Goal: Transaction & Acquisition: Subscribe to service/newsletter

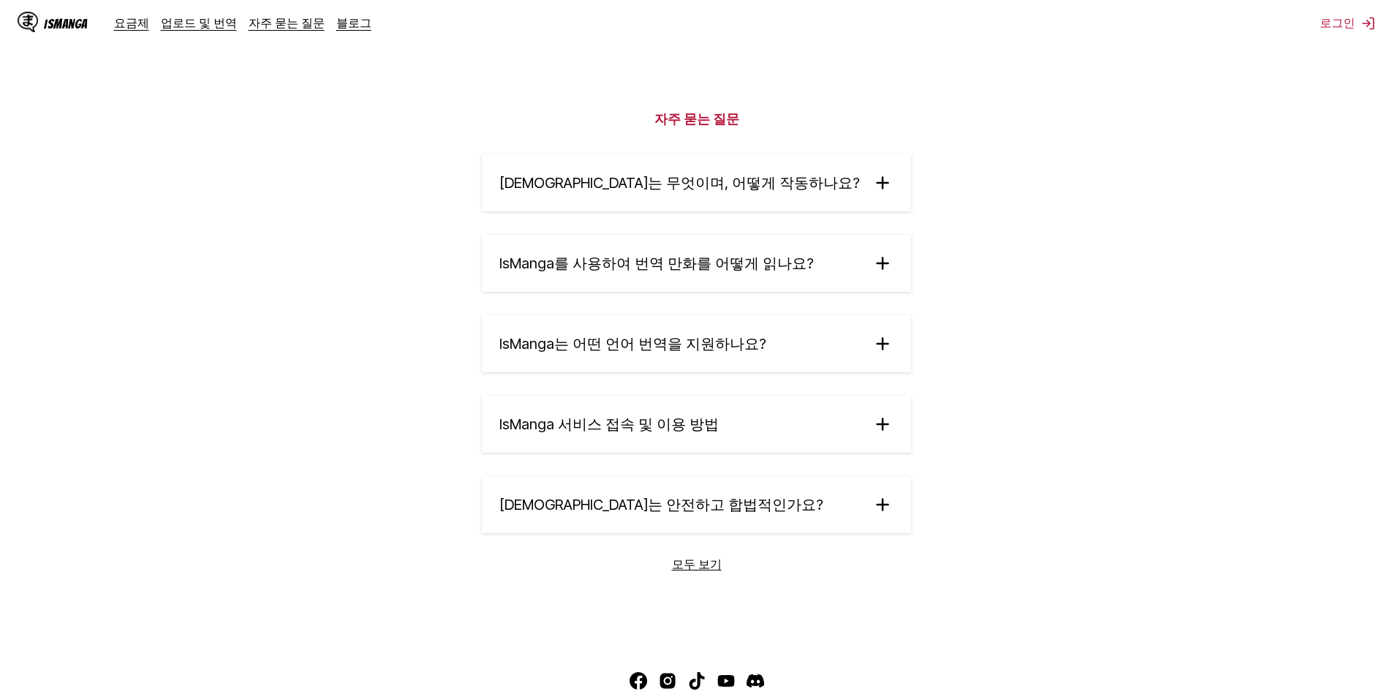
scroll to position [2412, 0]
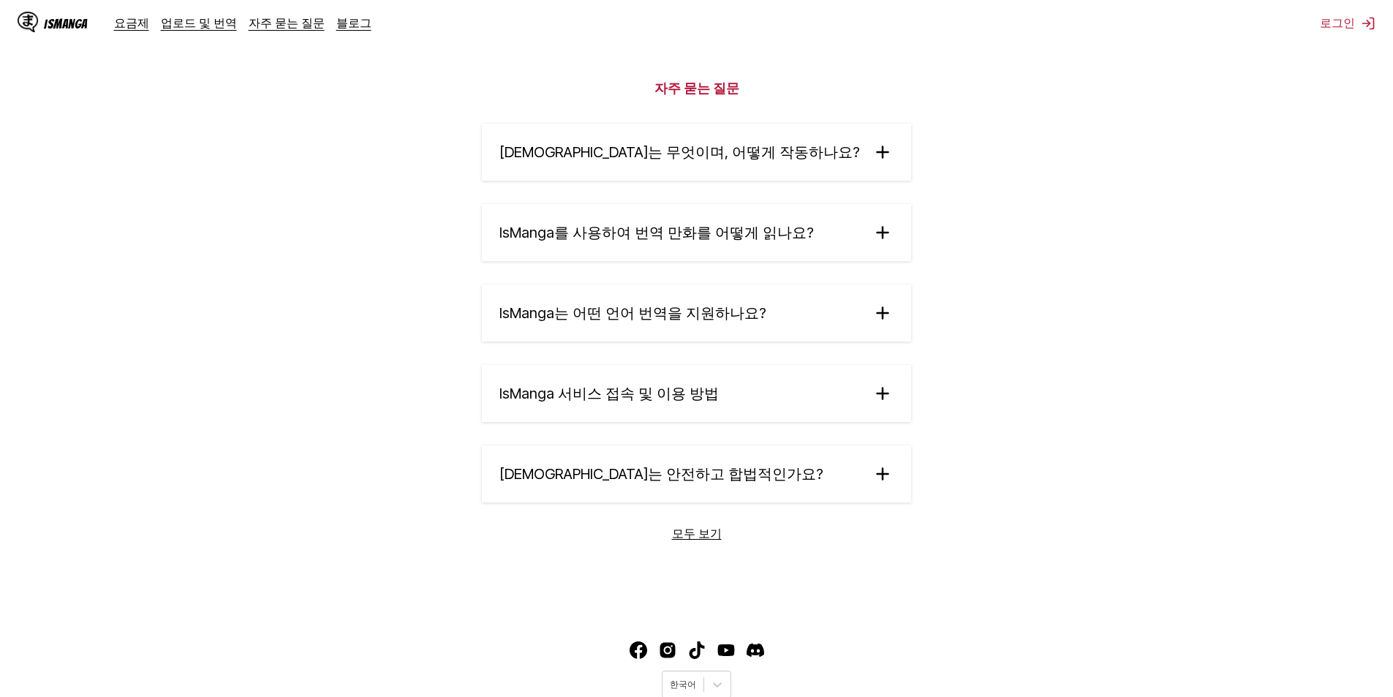
click at [871, 146] on img at bounding box center [882, 152] width 22 height 22
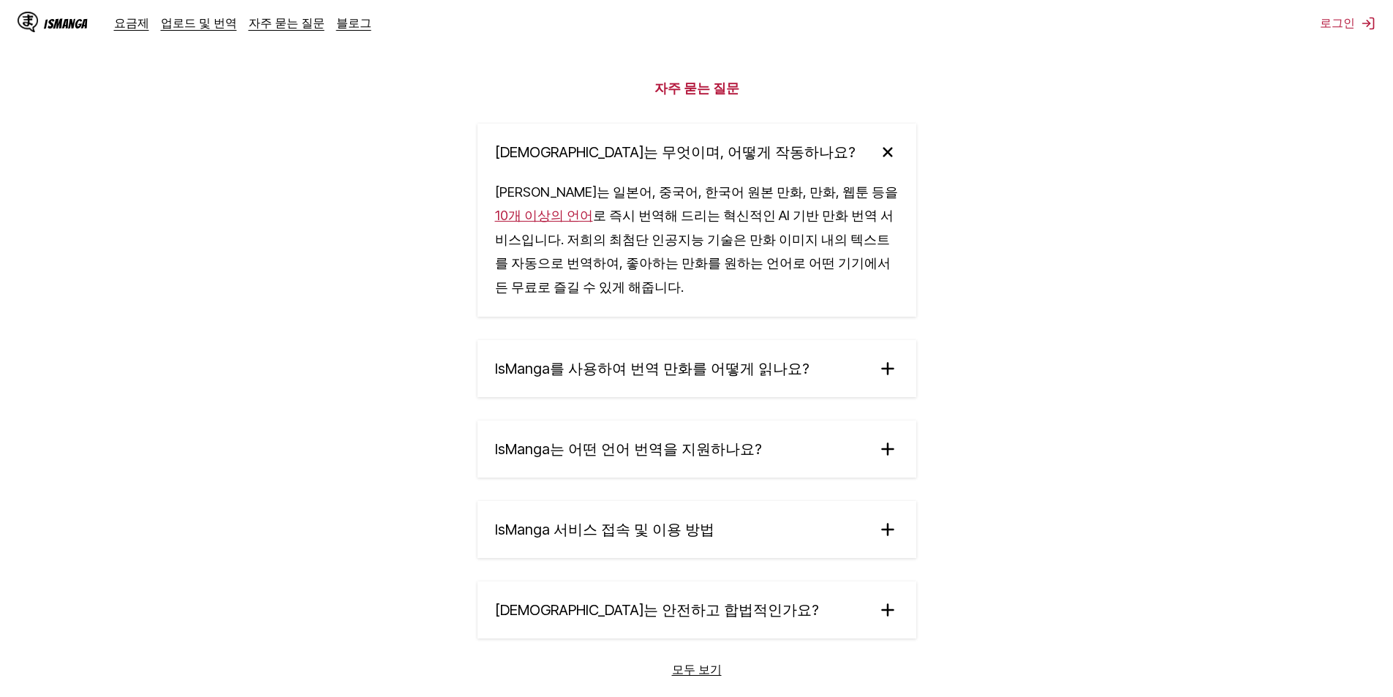
click at [891, 361] on img at bounding box center [887, 368] width 22 height 22
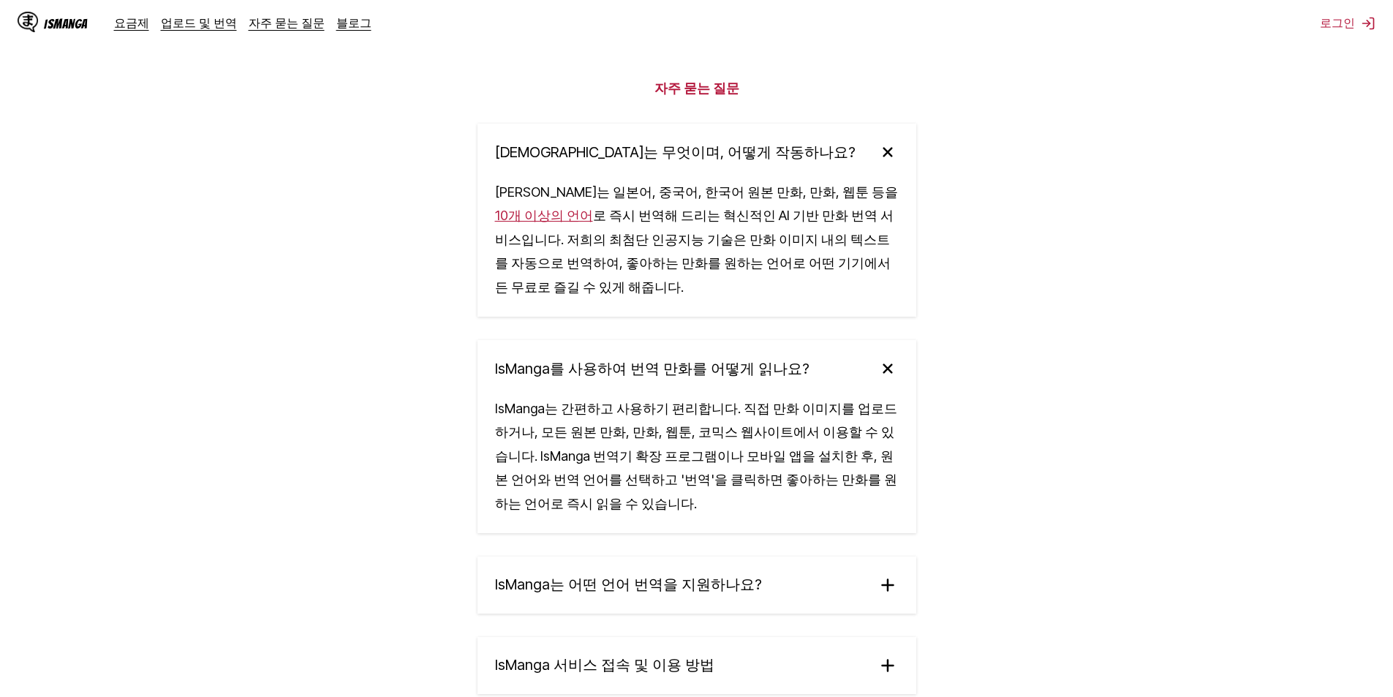
click at [891, 361] on img at bounding box center [886, 368] width 31 height 31
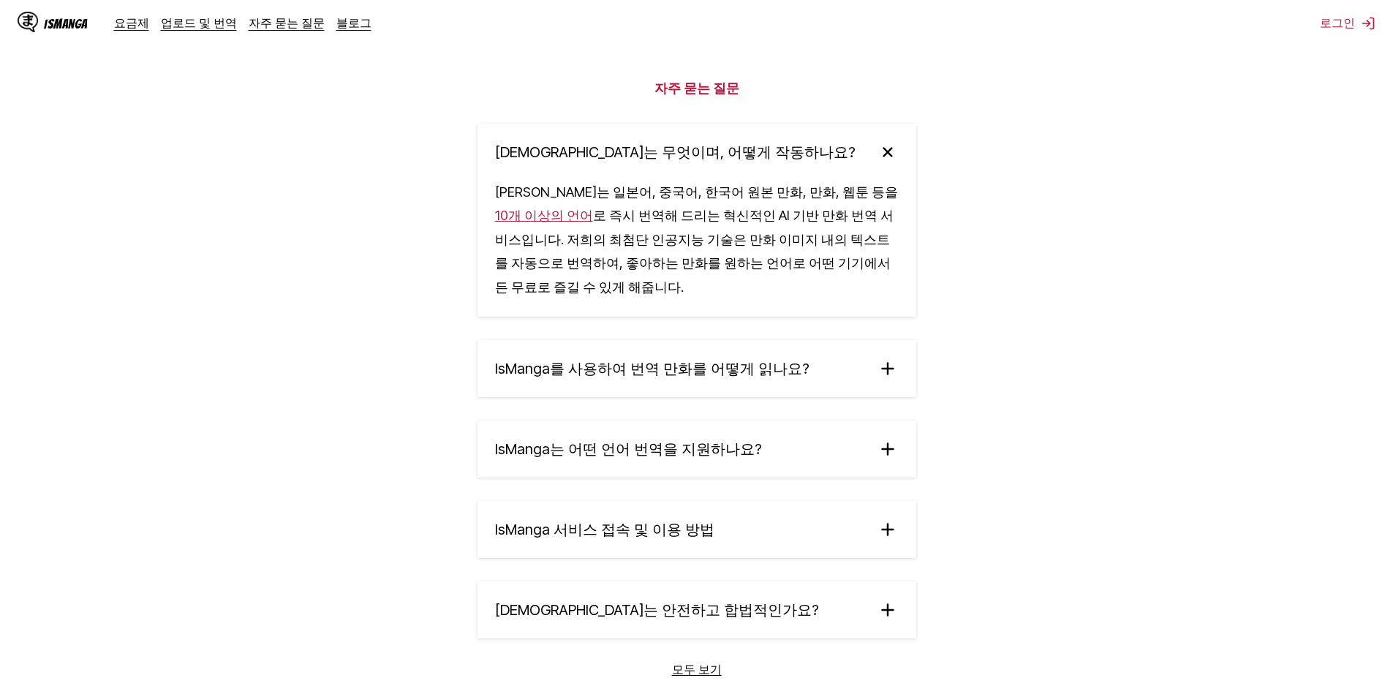
click at [890, 441] on img at bounding box center [887, 449] width 22 height 22
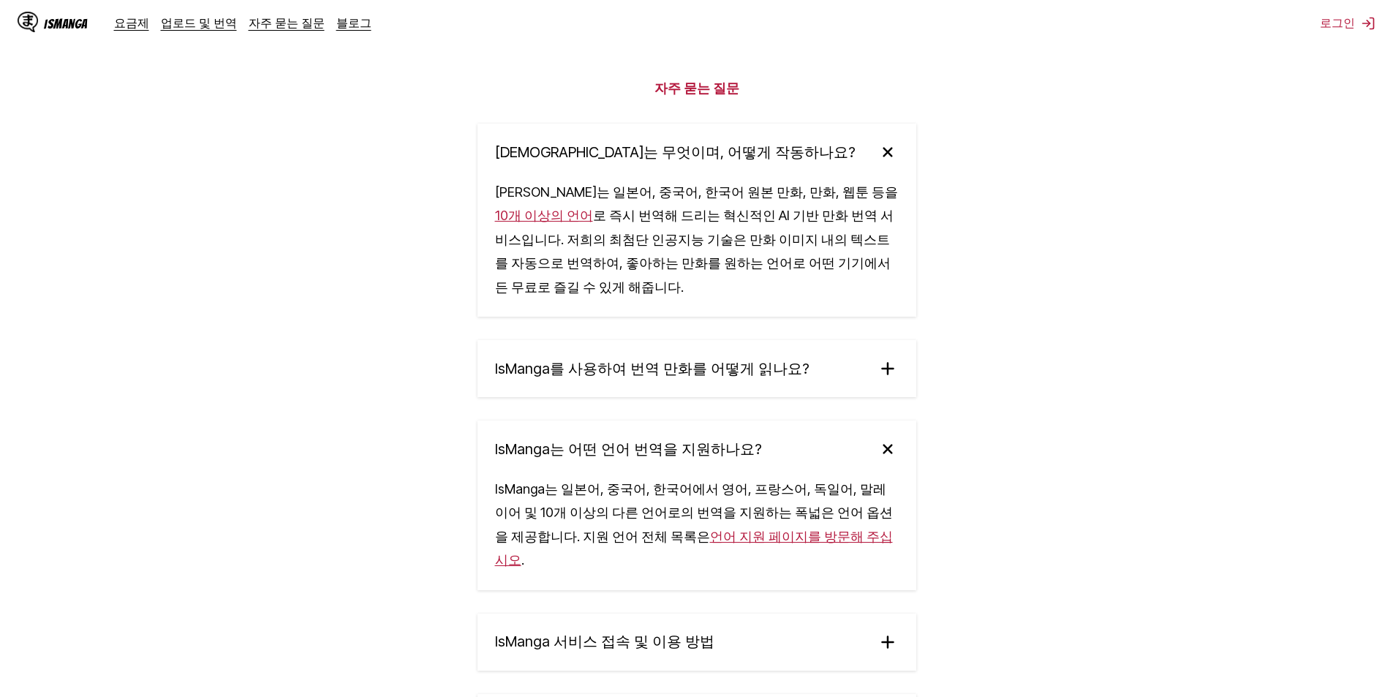
click at [890, 441] on img at bounding box center [886, 448] width 31 height 31
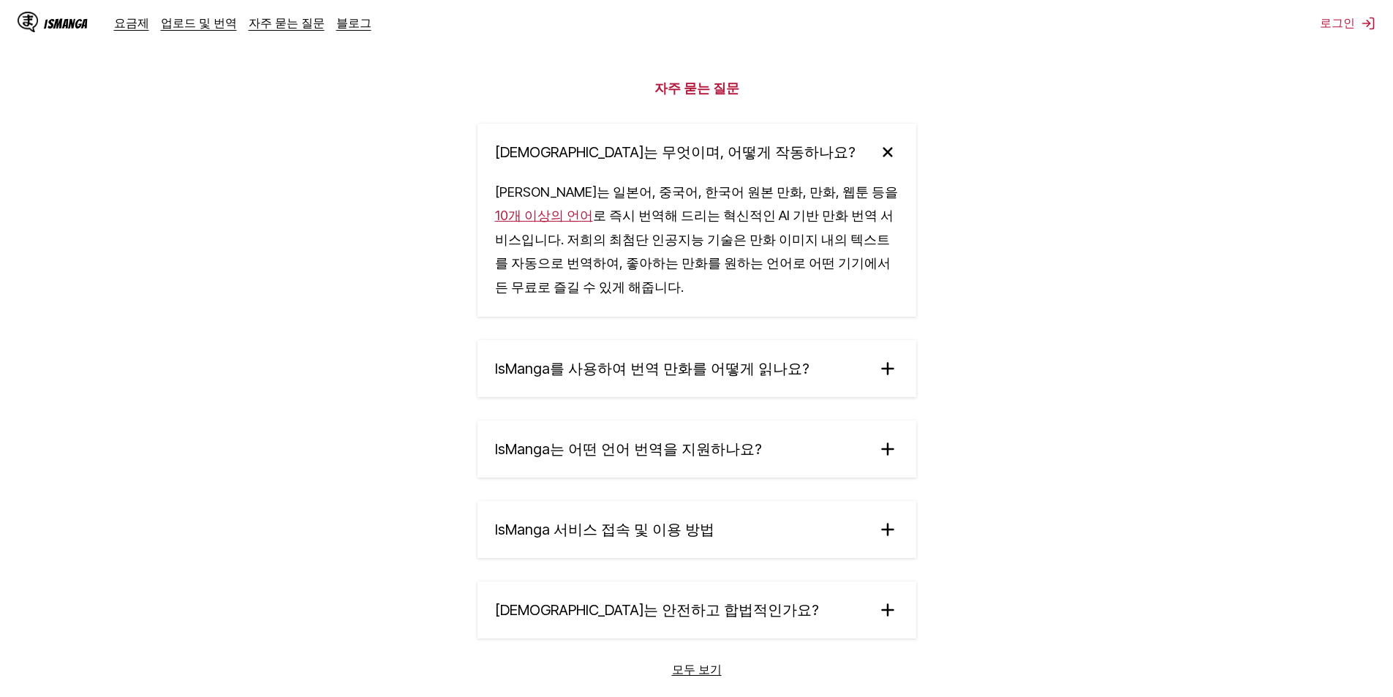
click at [893, 518] on img at bounding box center [887, 529] width 22 height 22
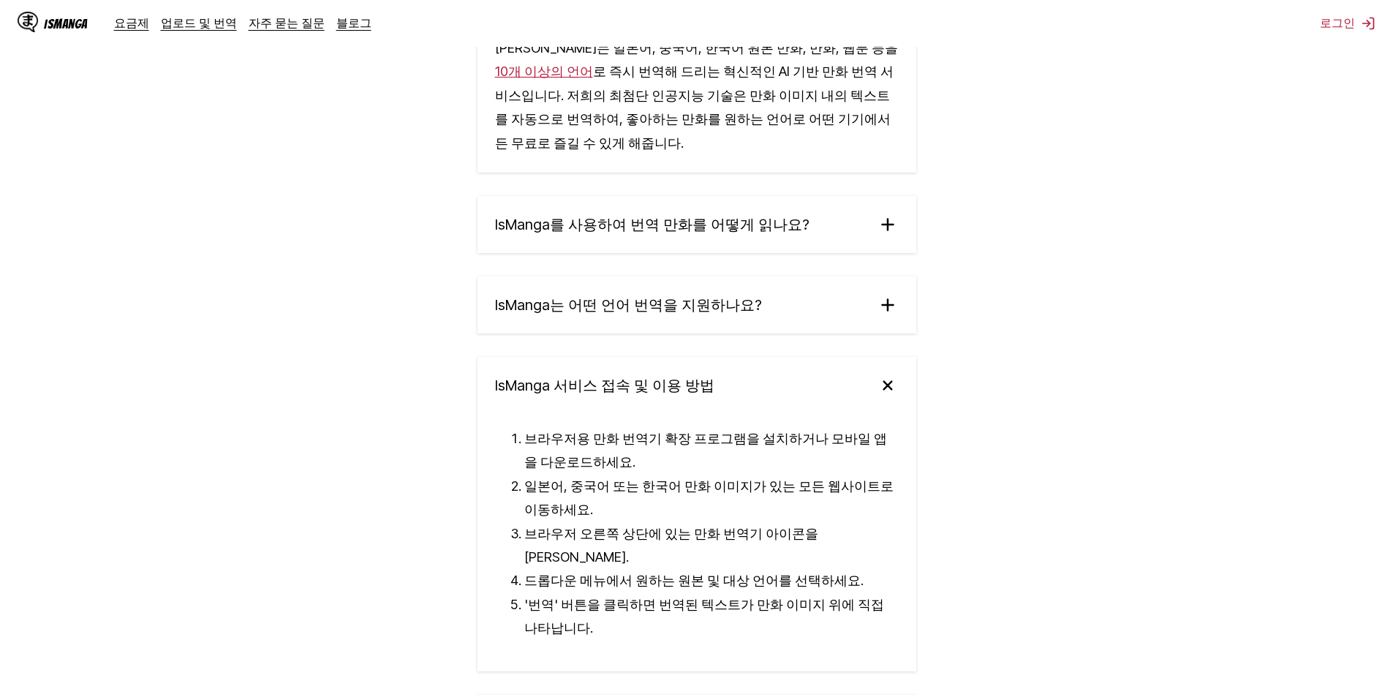
scroll to position [2558, 0]
click at [893, 381] on img at bounding box center [886, 383] width 31 height 31
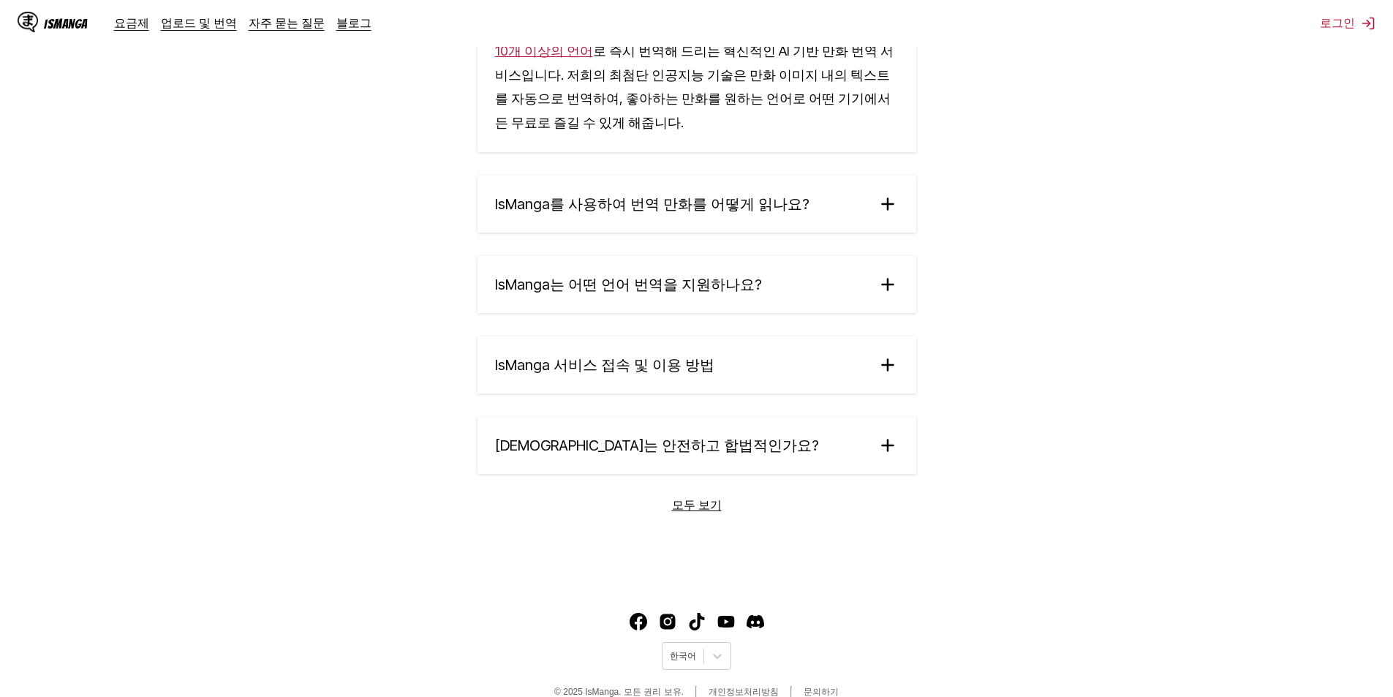
scroll to position [2591, 0]
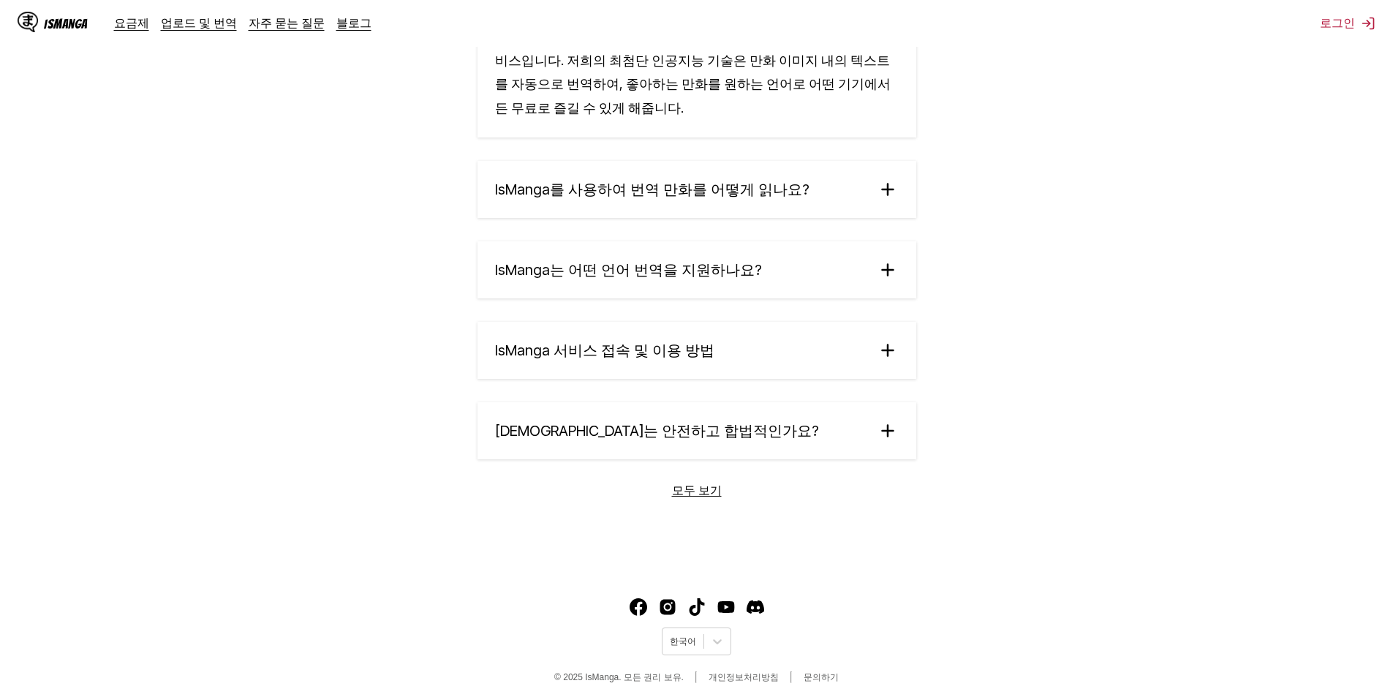
click at [893, 426] on img at bounding box center [887, 431] width 22 height 22
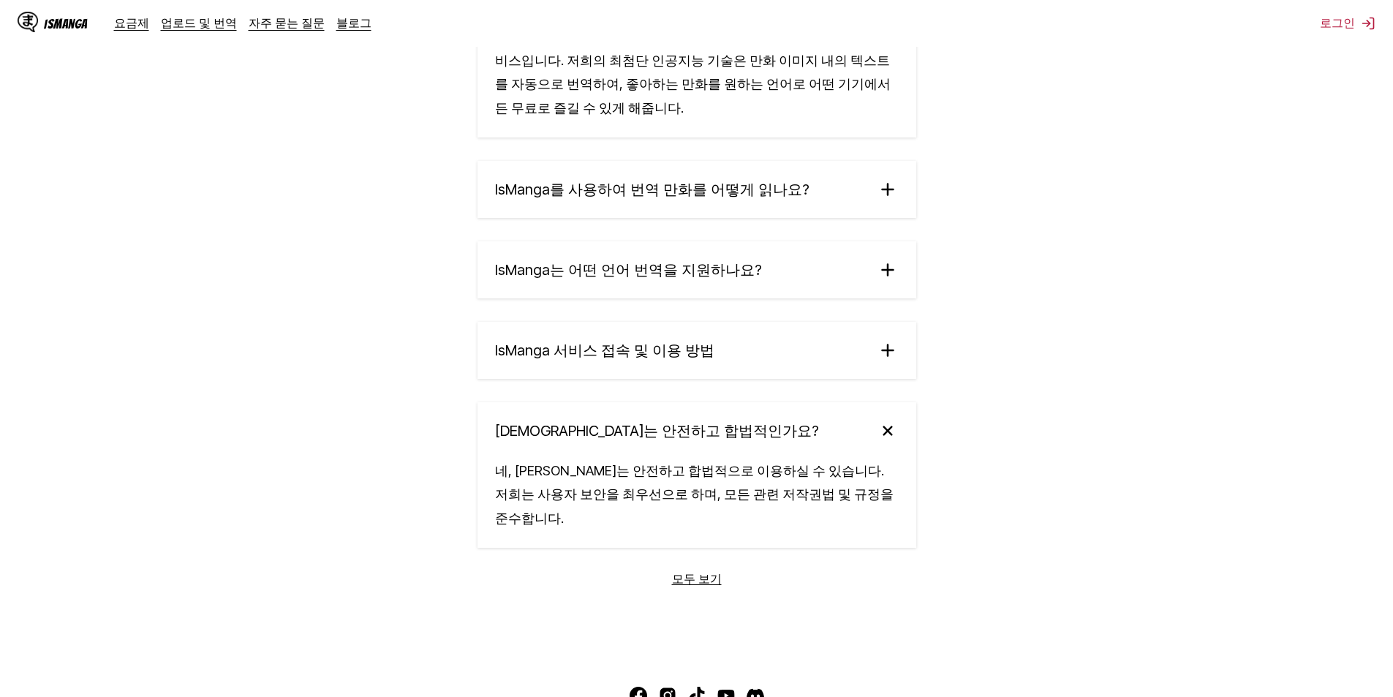
click at [893, 426] on img at bounding box center [886, 430] width 31 height 31
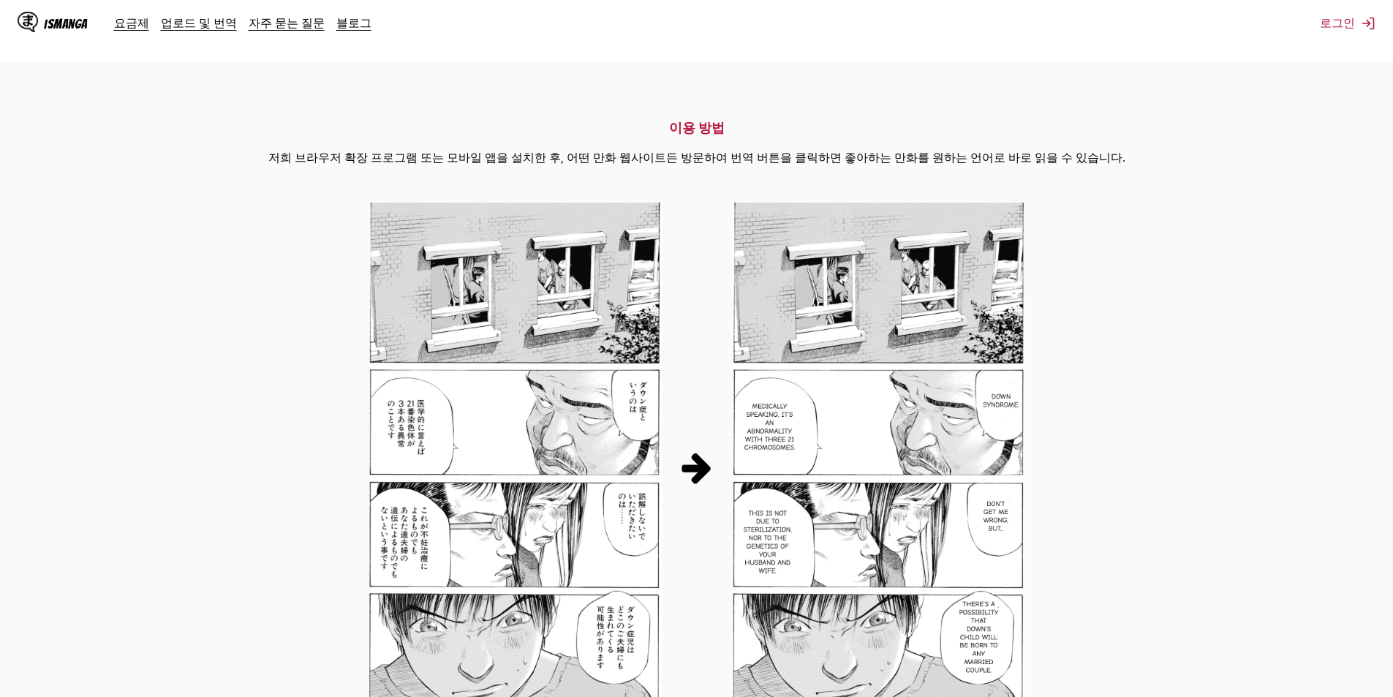
scroll to position [325, 0]
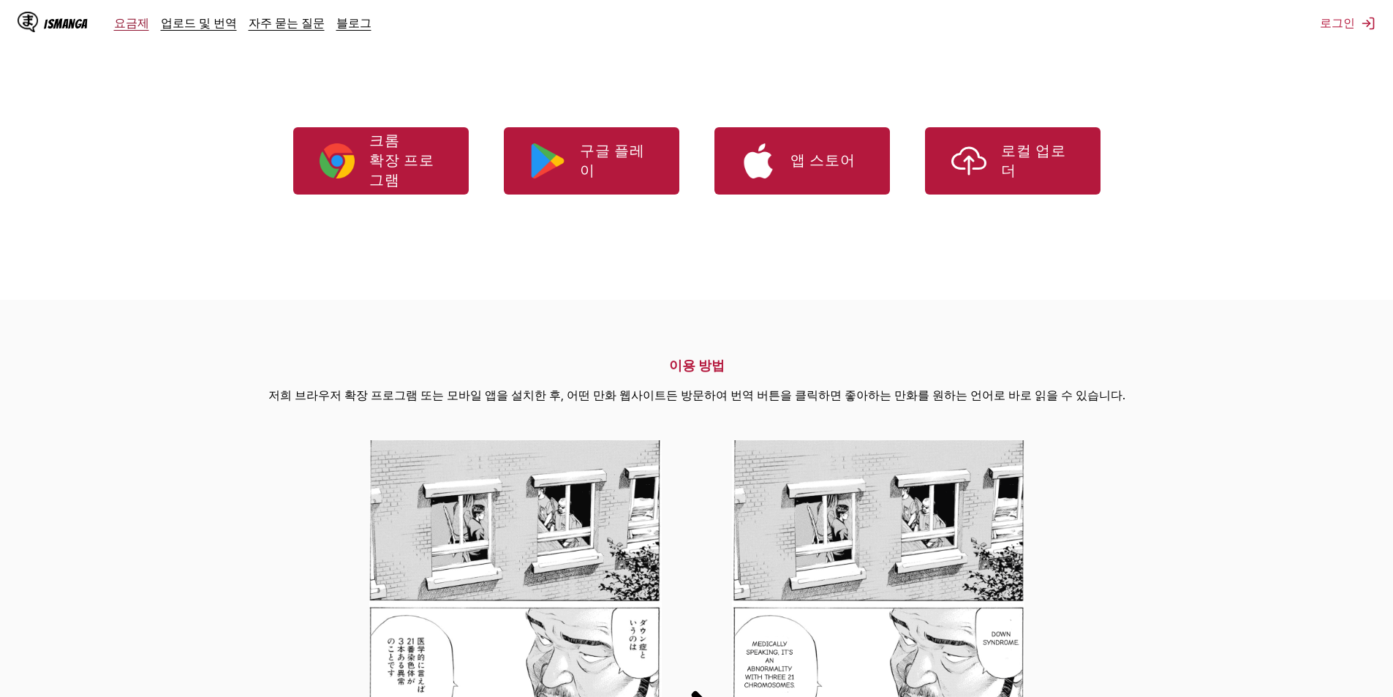
click at [124, 24] on link "요금제" at bounding box center [131, 22] width 35 height 15
